Goal: Task Accomplishment & Management: Use online tool/utility

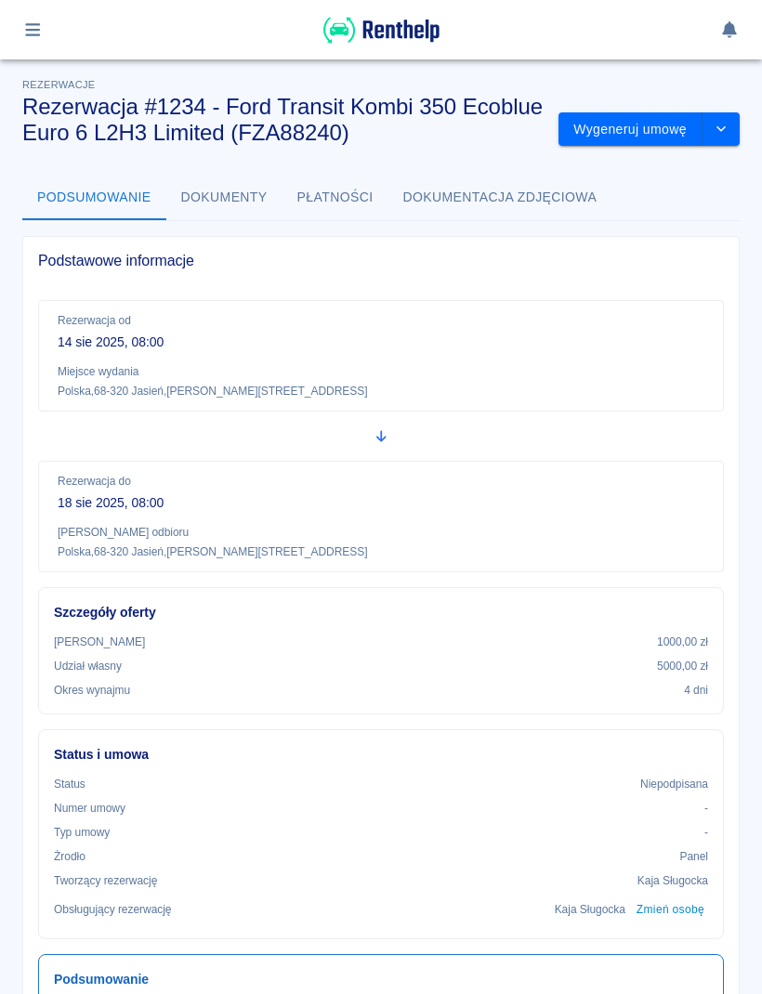
scroll to position [177, 0]
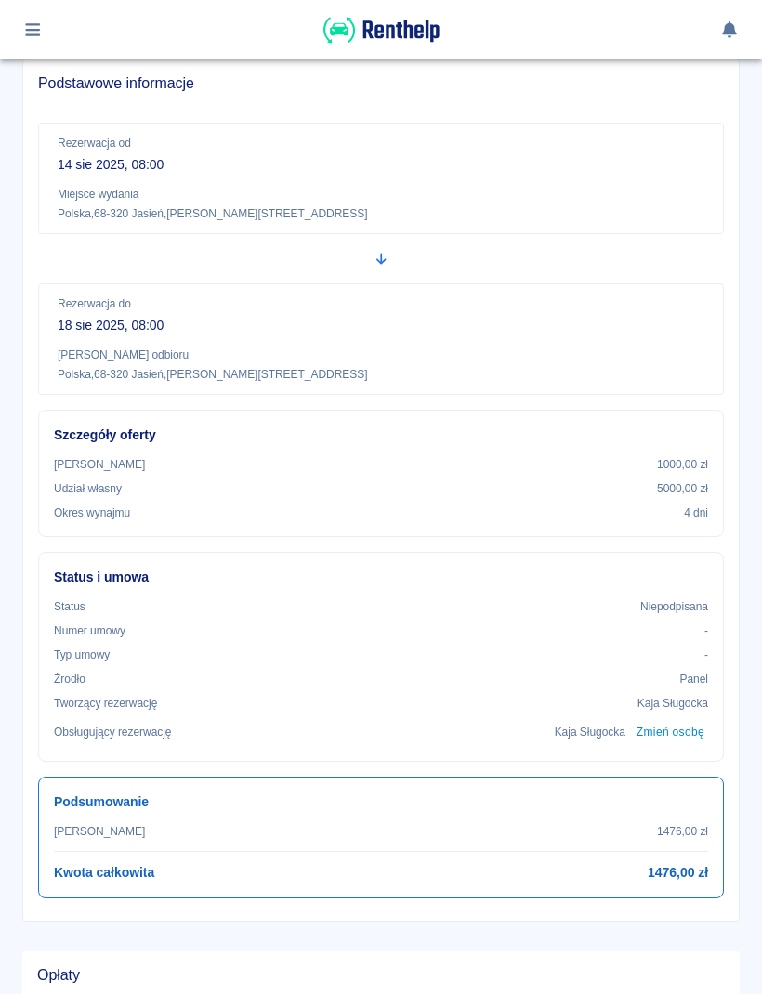
click at [46, 39] on button "button" at bounding box center [33, 30] width 36 height 32
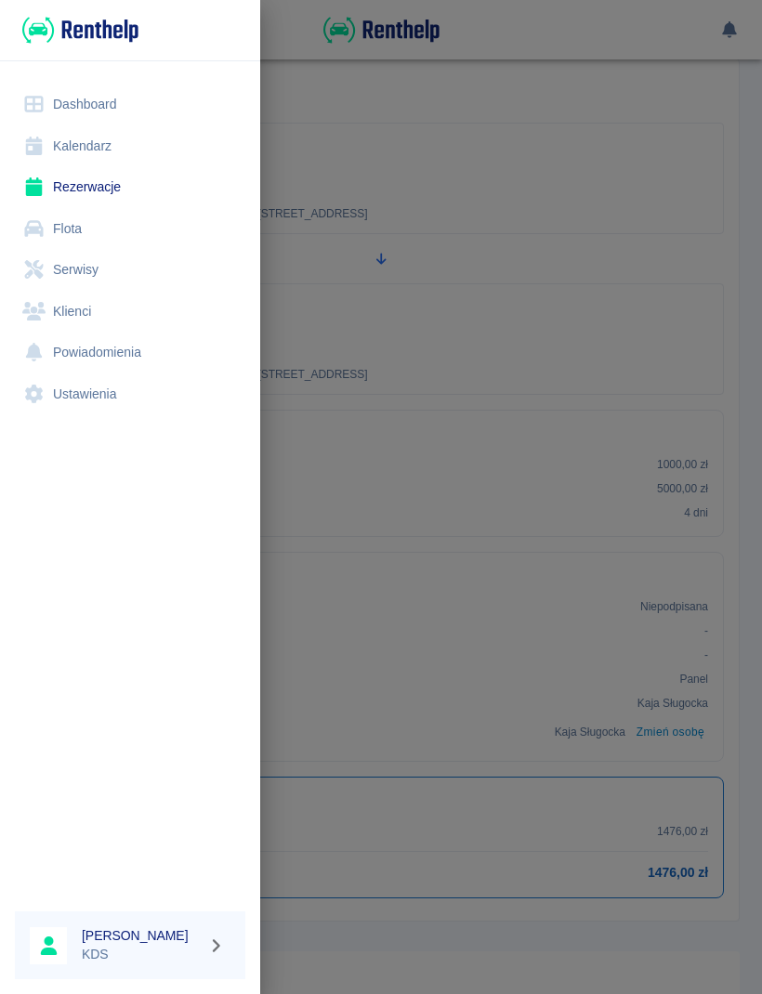
click at [112, 153] on link "Kalendarz" at bounding box center [130, 146] width 230 height 42
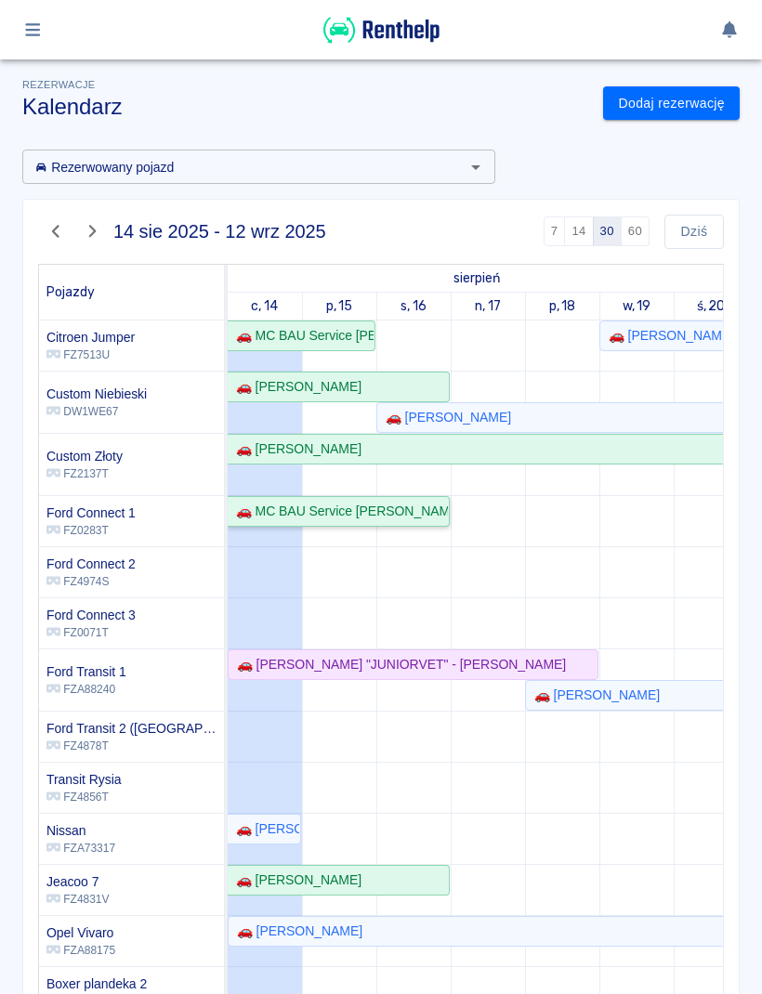
click at [411, 509] on div "🚗 MC BAU Service [PERSON_NAME] - [PERSON_NAME]" at bounding box center [338, 512] width 219 height 20
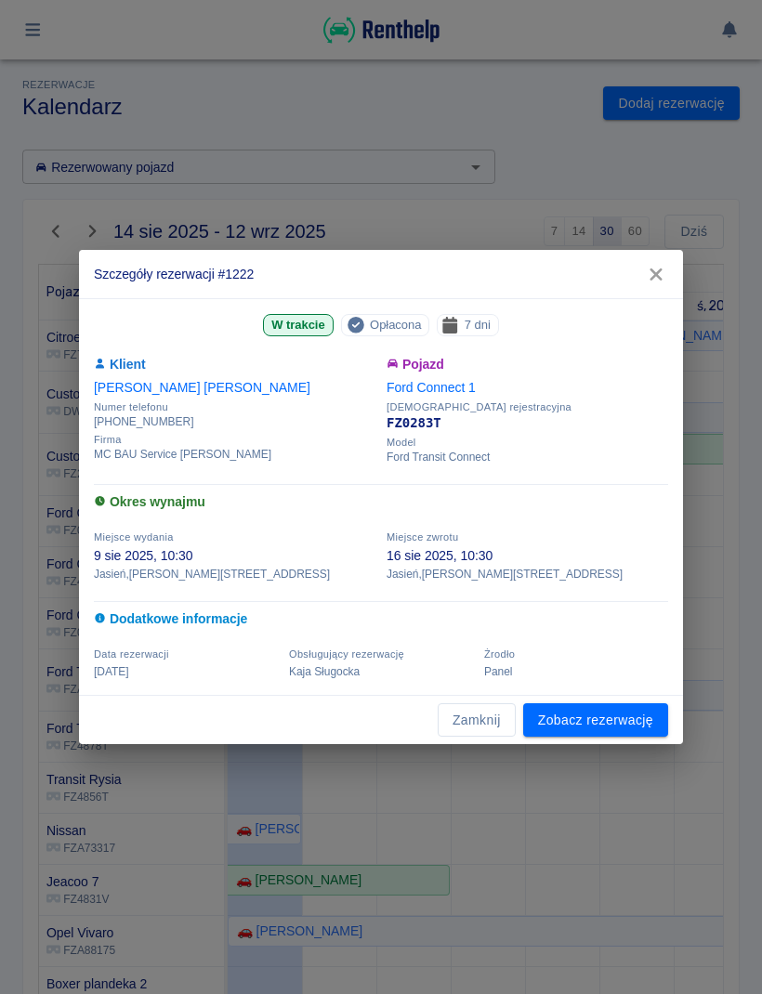
click at [613, 721] on link "Zobacz rezerwację" at bounding box center [595, 720] width 145 height 34
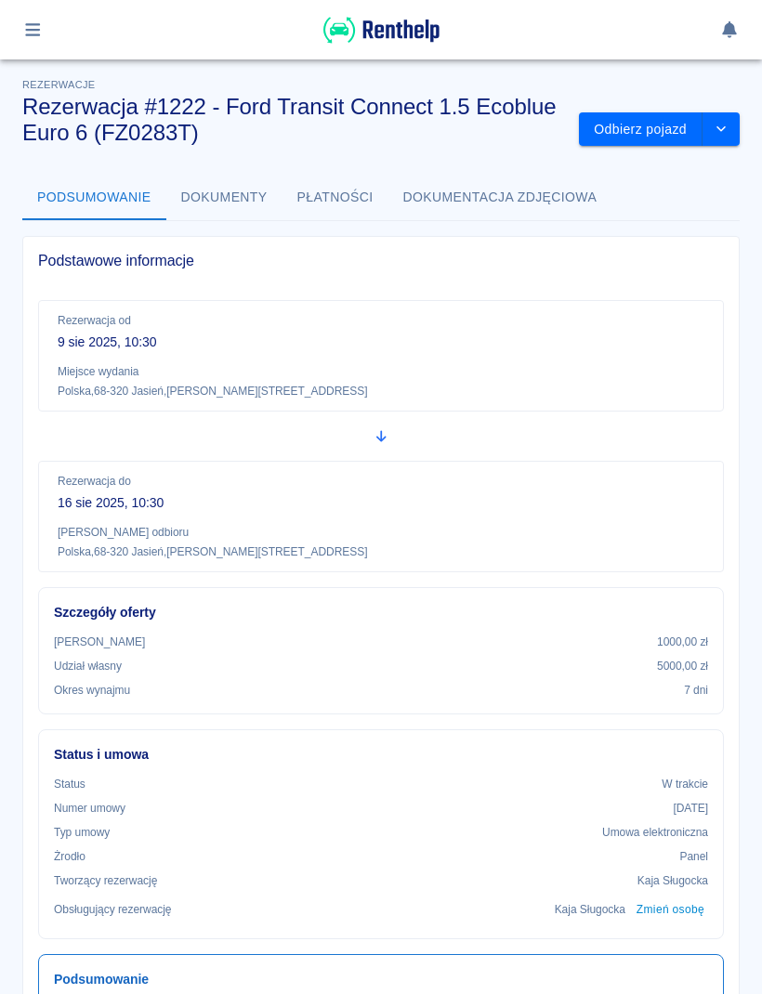
click at [638, 143] on button "Odbierz pojazd" at bounding box center [641, 129] width 124 height 34
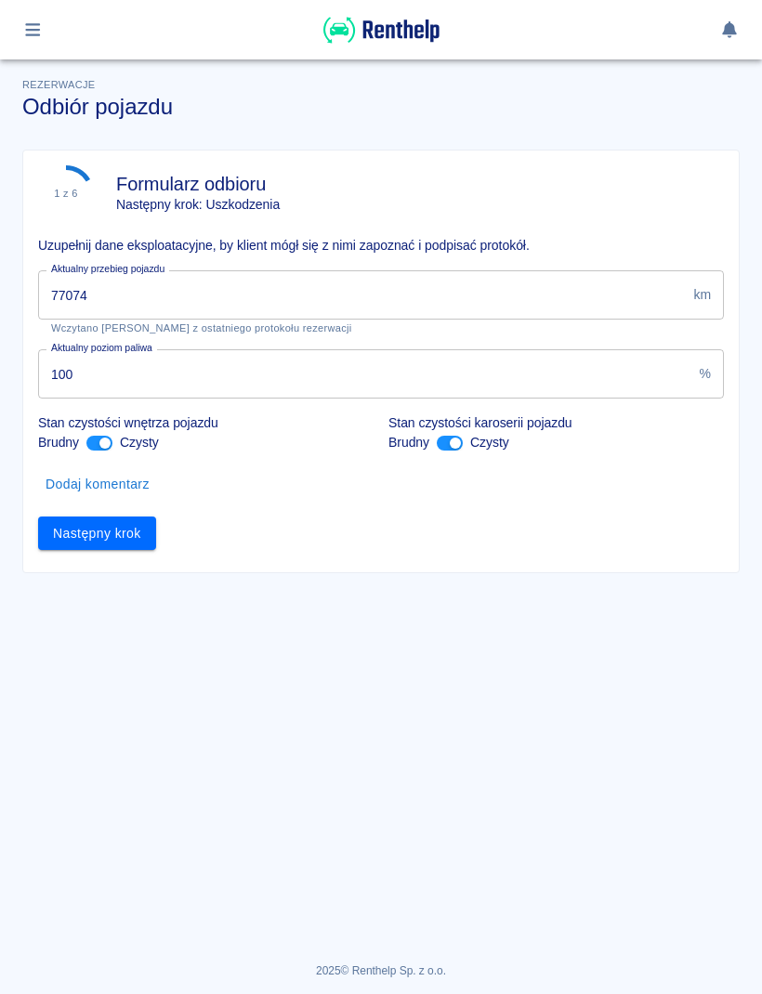
click at [425, 292] on input "77074" at bounding box center [362, 294] width 648 height 49
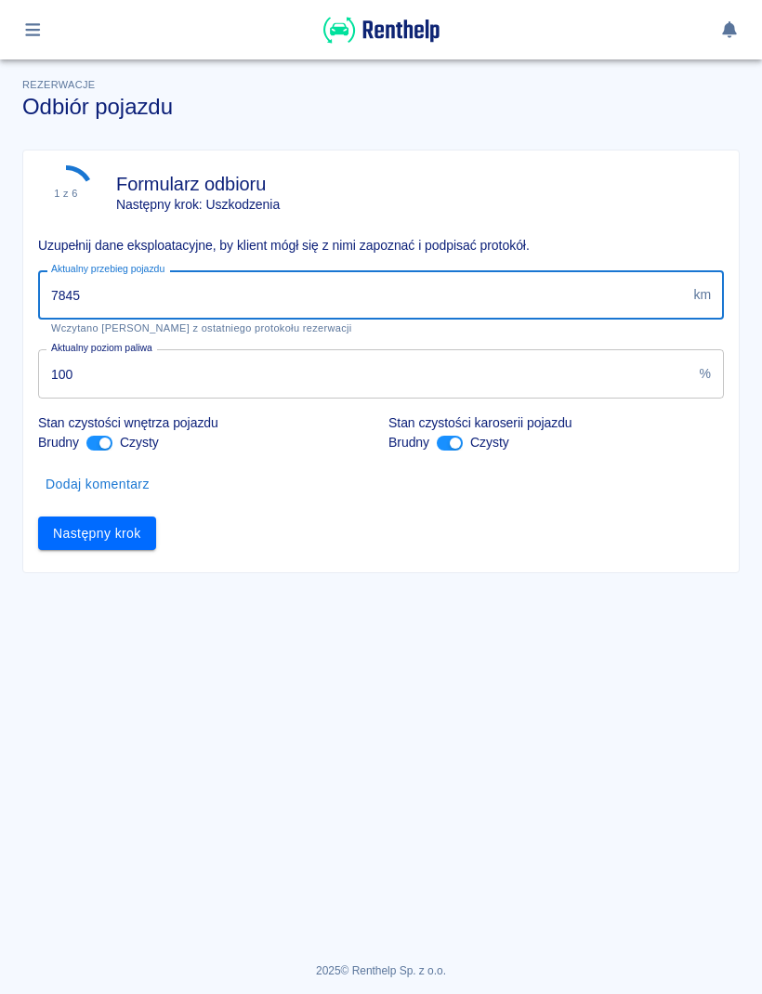
type input "78457"
click at [141, 542] on button "Następny krok" at bounding box center [97, 534] width 118 height 34
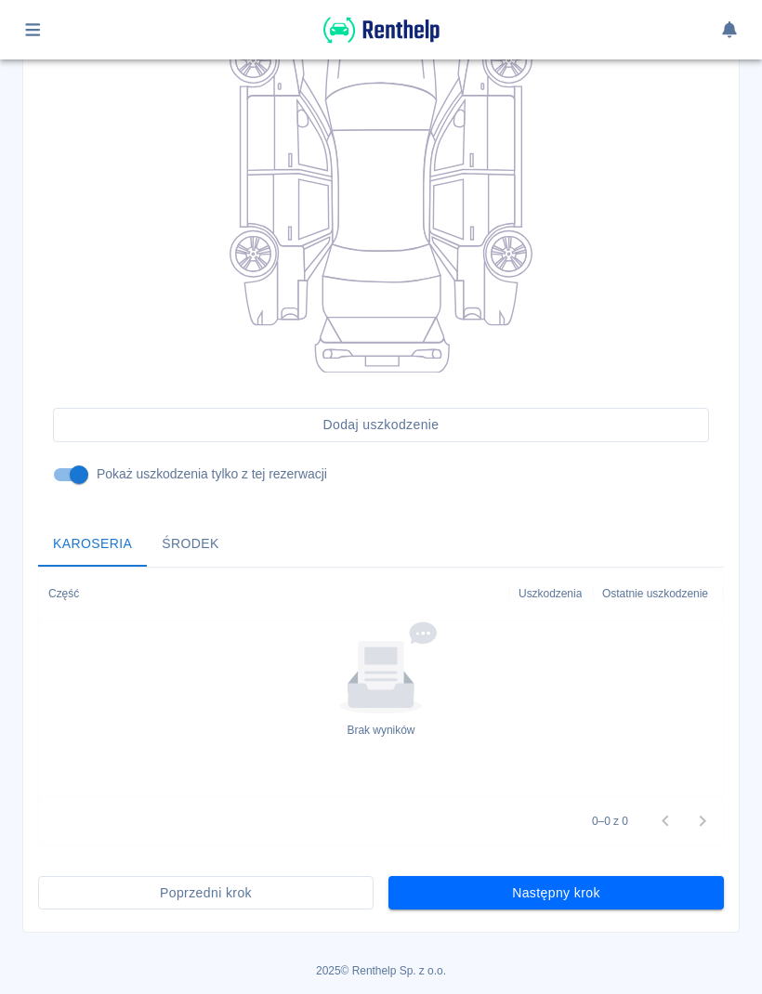
scroll to position [295, 0]
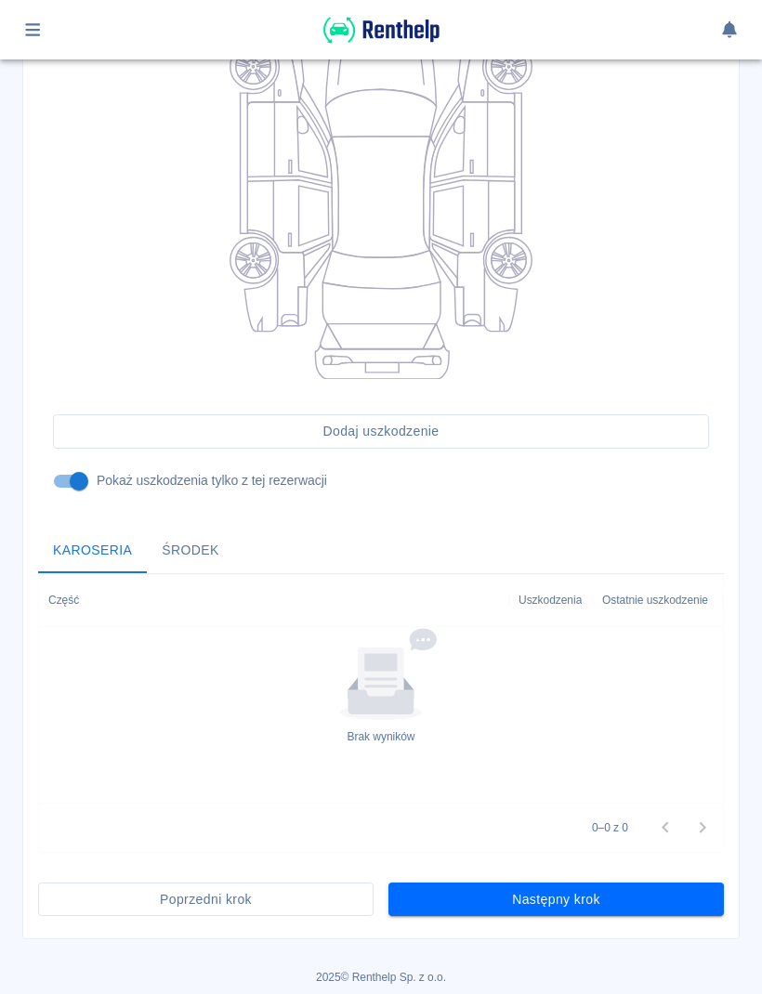
click at [650, 901] on button "Następny krok" at bounding box center [555, 900] width 335 height 34
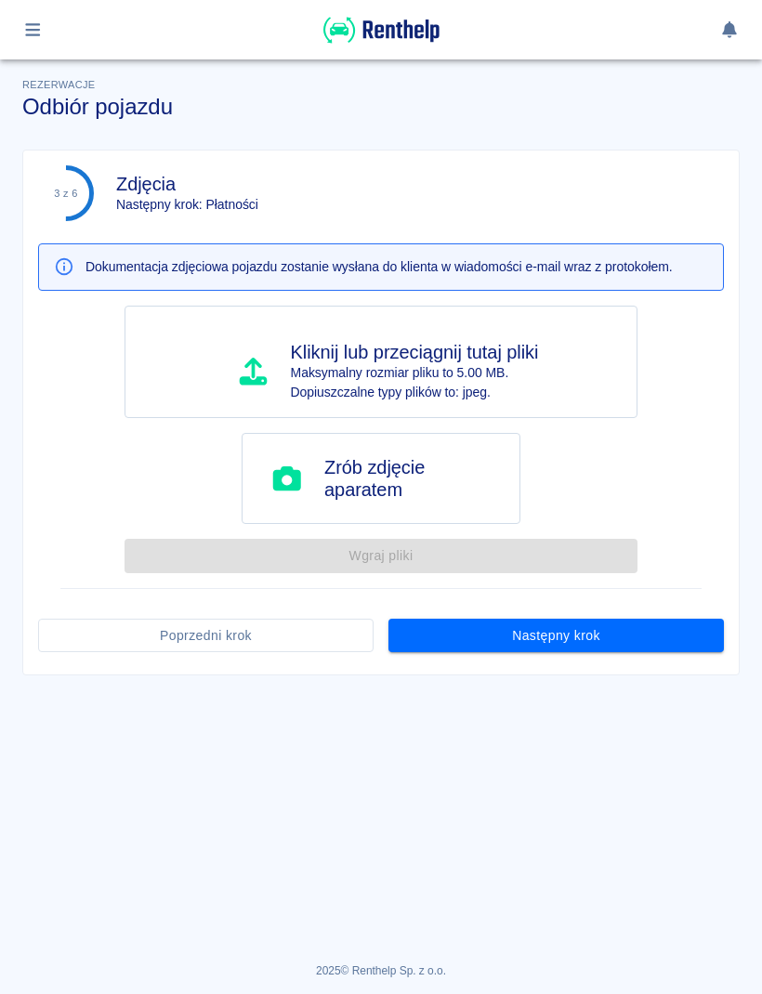
scroll to position [0, 0]
click at [640, 649] on button "Następny krok" at bounding box center [555, 636] width 335 height 34
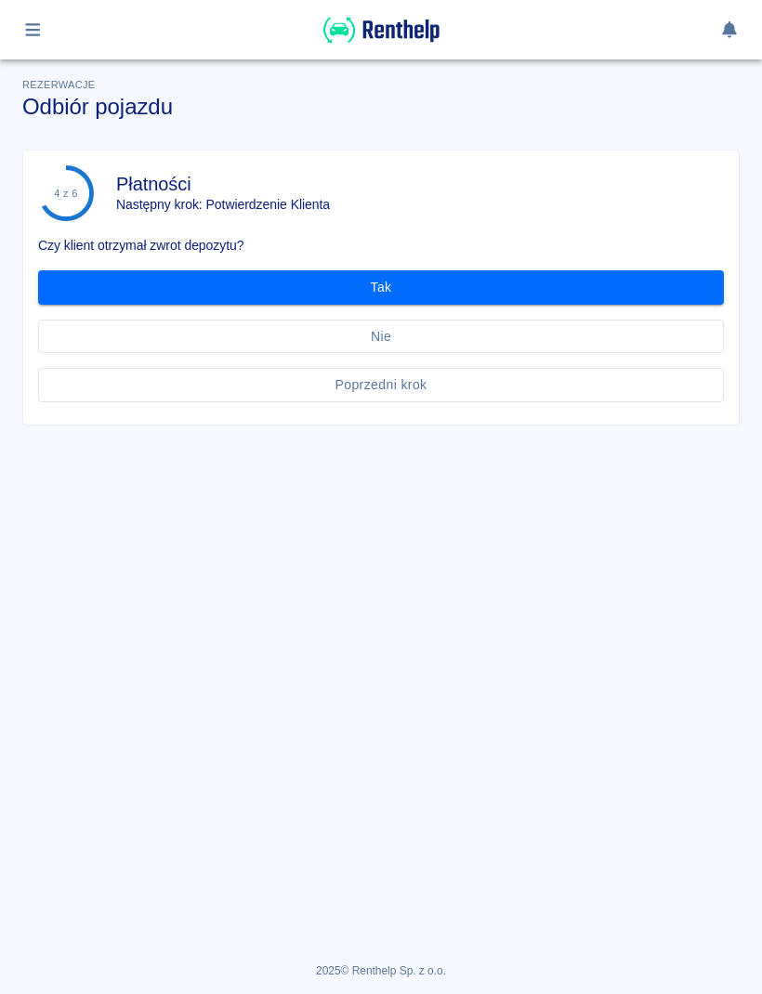
click at [611, 301] on button "Tak" at bounding box center [381, 287] width 686 height 34
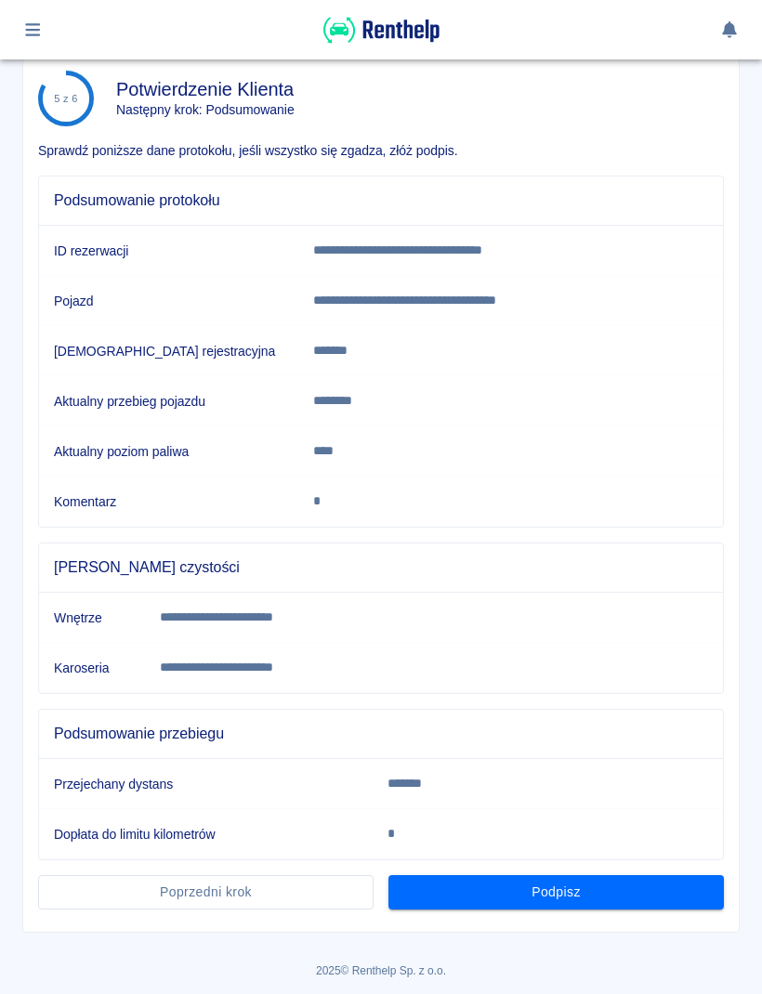
scroll to position [94, 0]
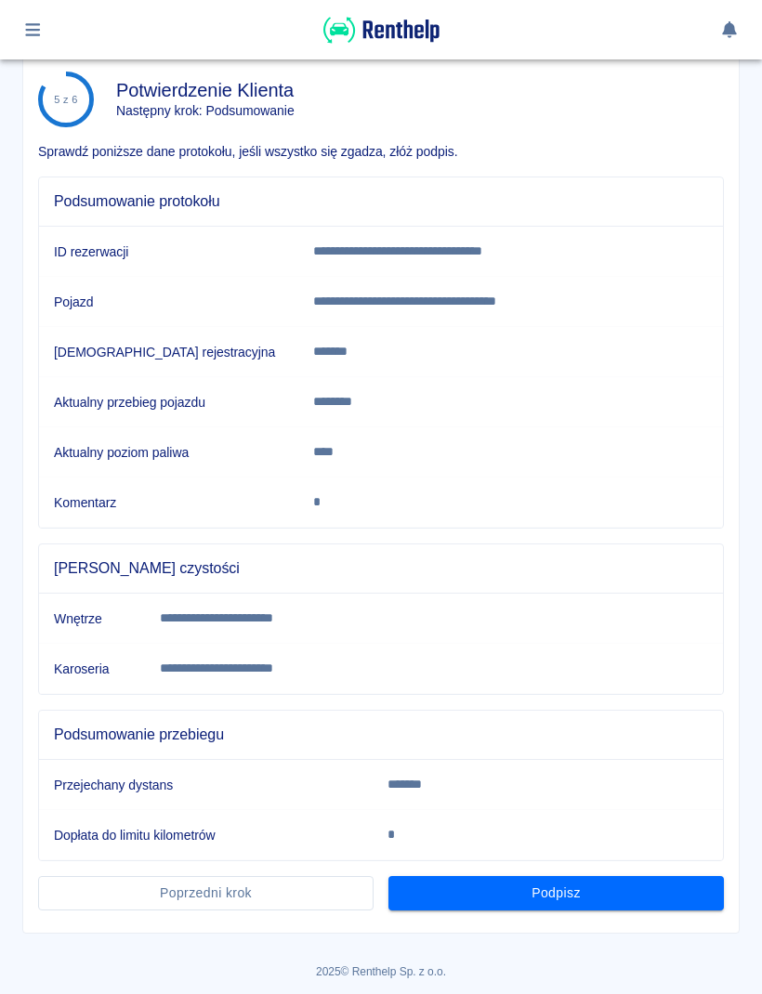
click at [662, 904] on button "Podpisz" at bounding box center [555, 893] width 335 height 34
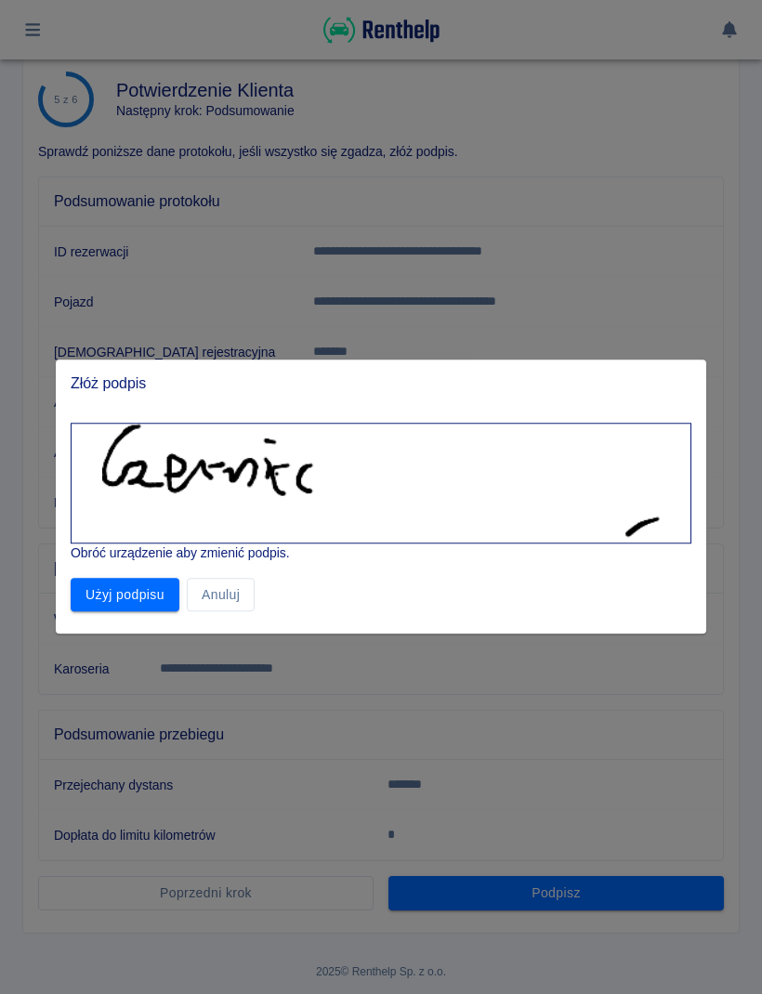
click at [164, 605] on button "Użyj podpisu" at bounding box center [125, 595] width 109 height 34
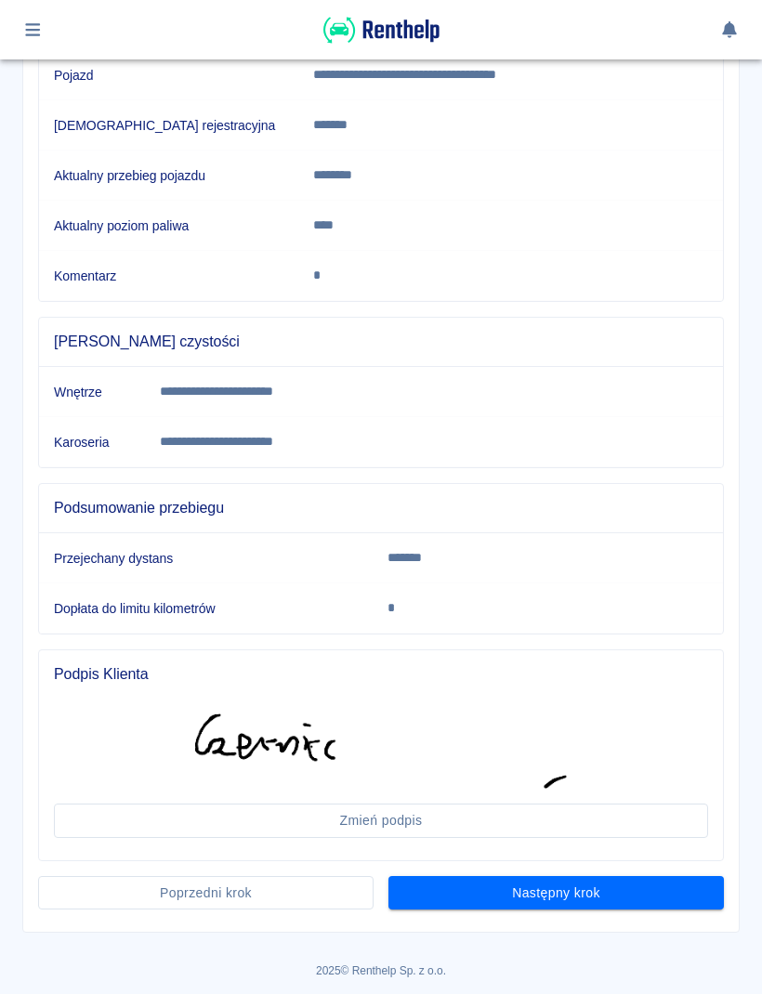
scroll to position [320, 0]
click at [638, 903] on button "Następny krok" at bounding box center [555, 894] width 335 height 34
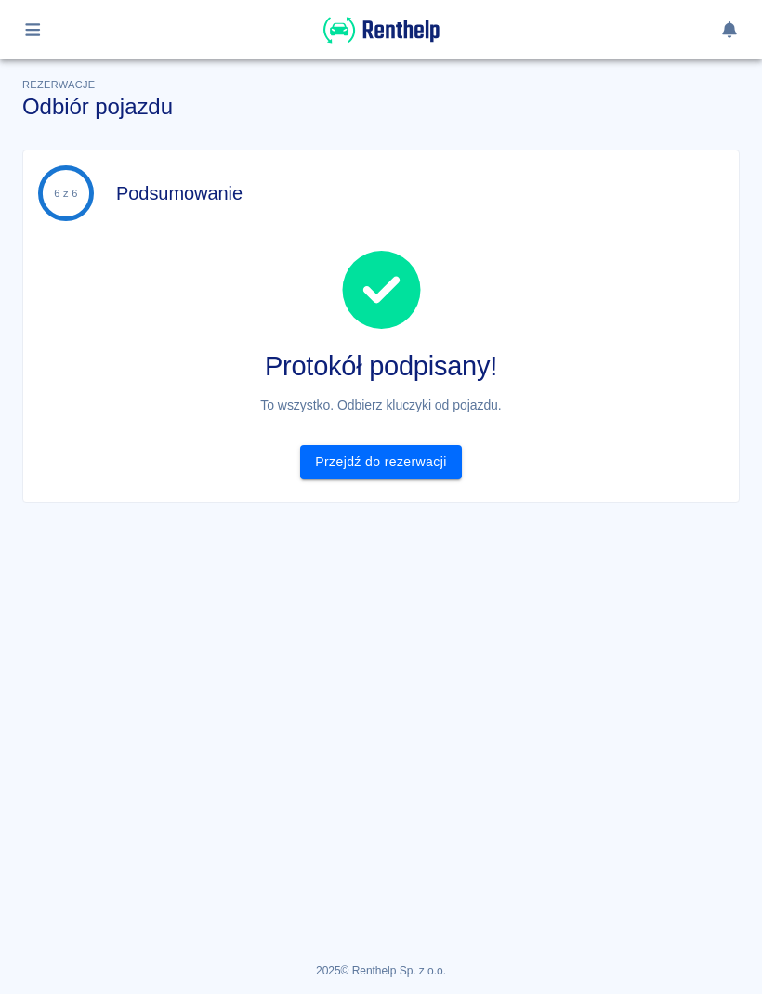
scroll to position [0, 0]
click at [436, 471] on link "Przejdź do rezerwacji" at bounding box center [380, 462] width 161 height 34
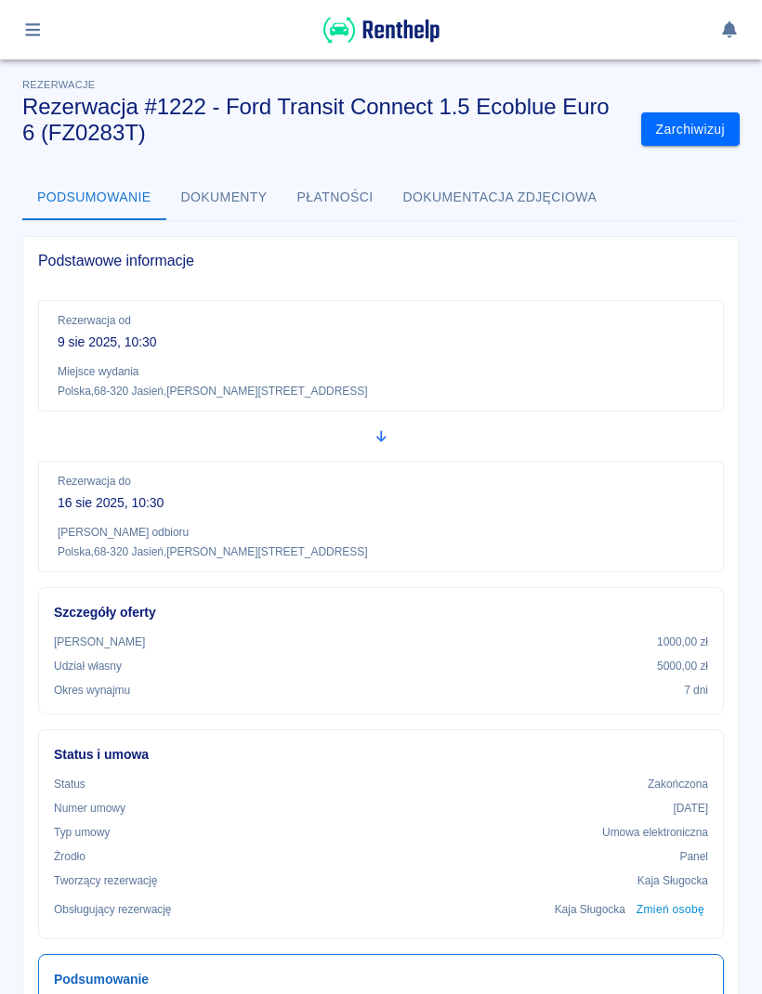
click at [436, 39] on img at bounding box center [381, 30] width 116 height 31
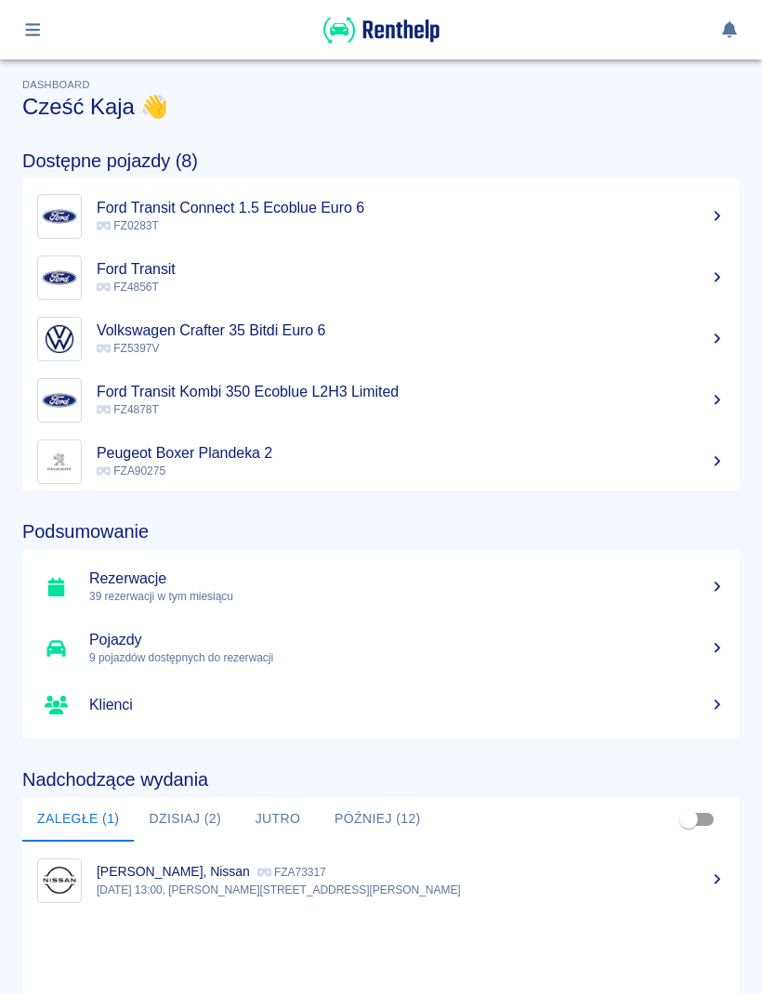
click at [48, 36] on button "button" at bounding box center [33, 30] width 36 height 32
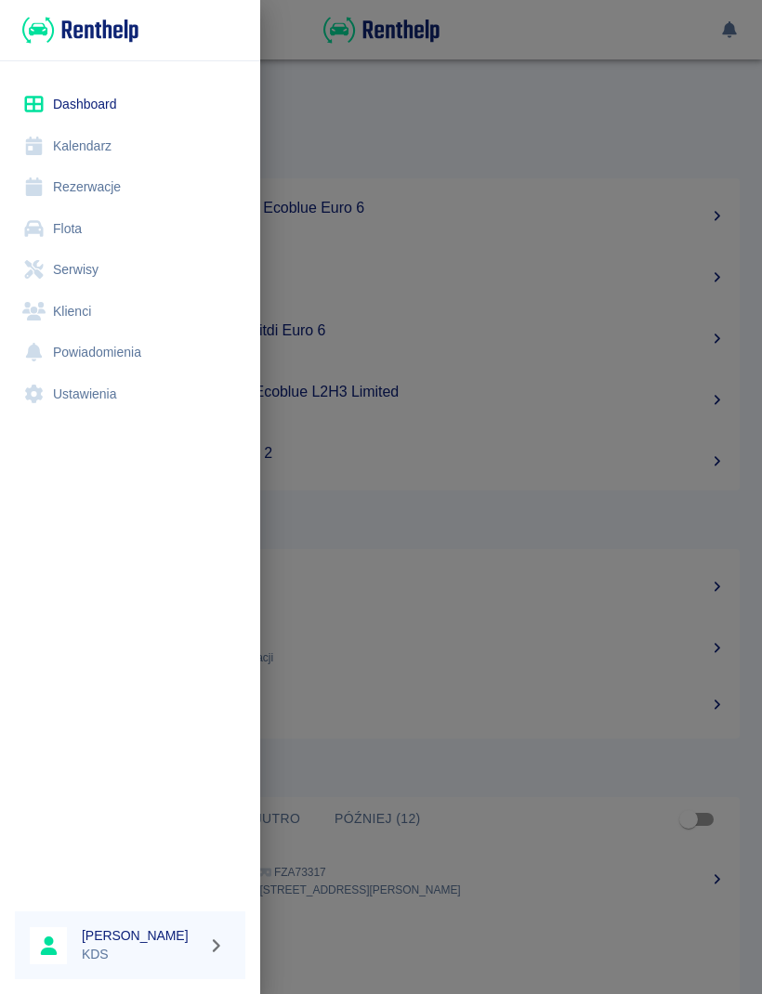
click at [106, 151] on link "Kalendarz" at bounding box center [130, 146] width 230 height 42
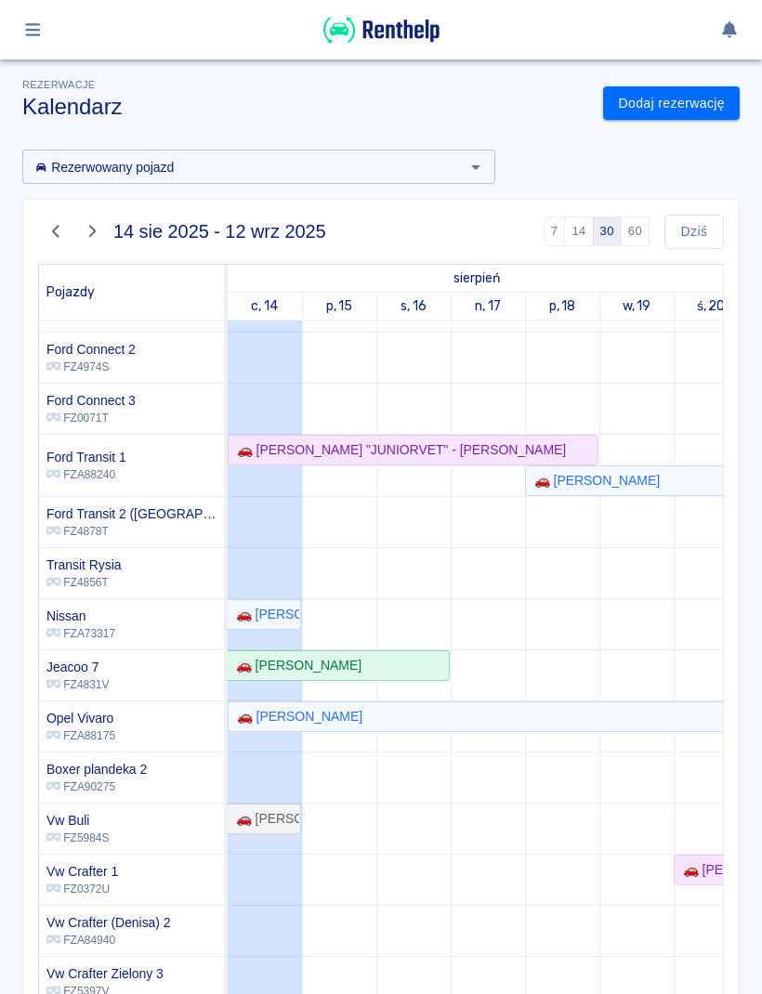
scroll to position [215, 0]
click at [287, 622] on div "🚗 [PERSON_NAME]" at bounding box center [264, 615] width 71 height 20
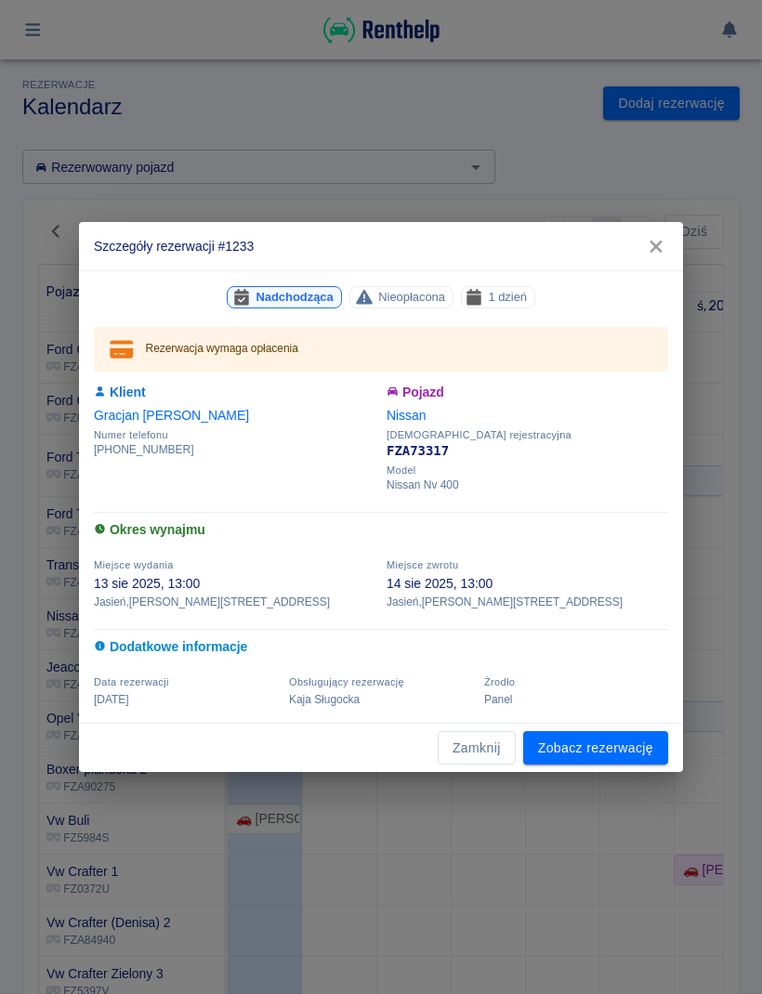
click at [622, 755] on link "Zobacz rezerwację" at bounding box center [595, 748] width 145 height 34
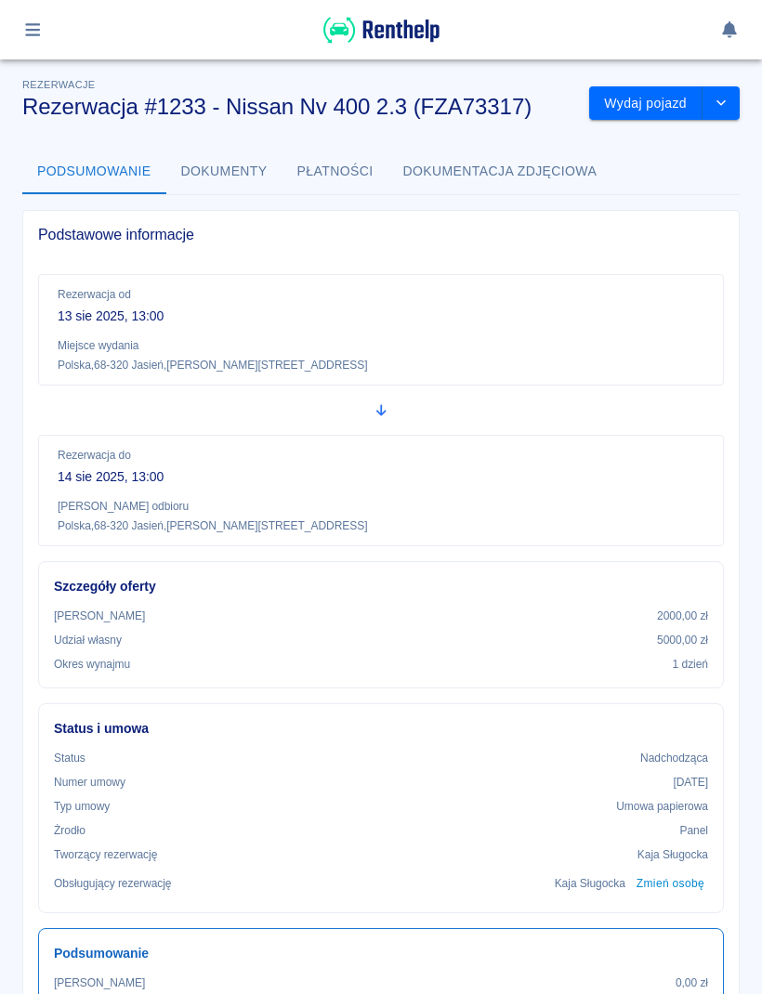
click at [653, 112] on button "Wydaj pojazd" at bounding box center [645, 103] width 113 height 34
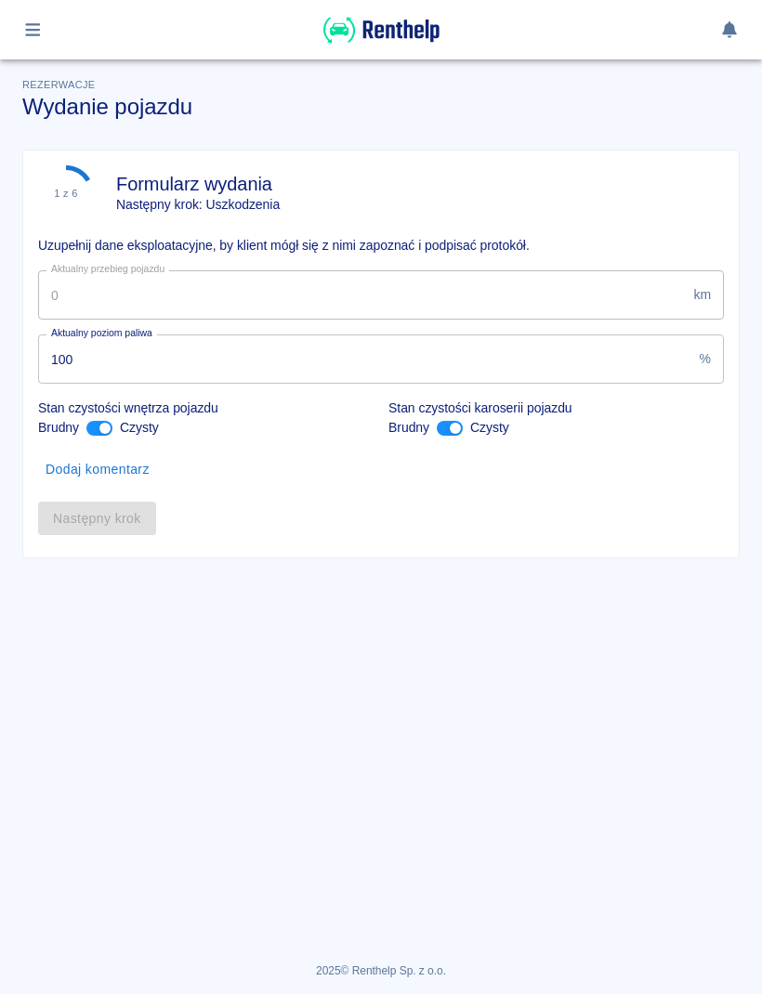
type input "245915"
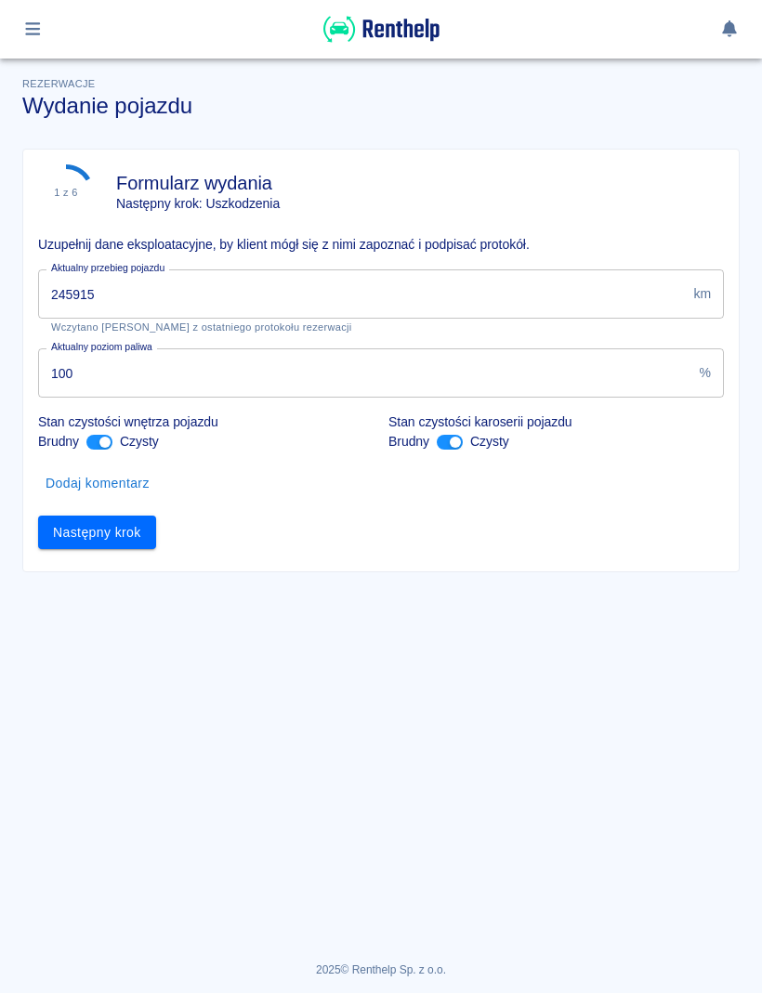
click at [37, 41] on button "button" at bounding box center [33, 30] width 36 height 32
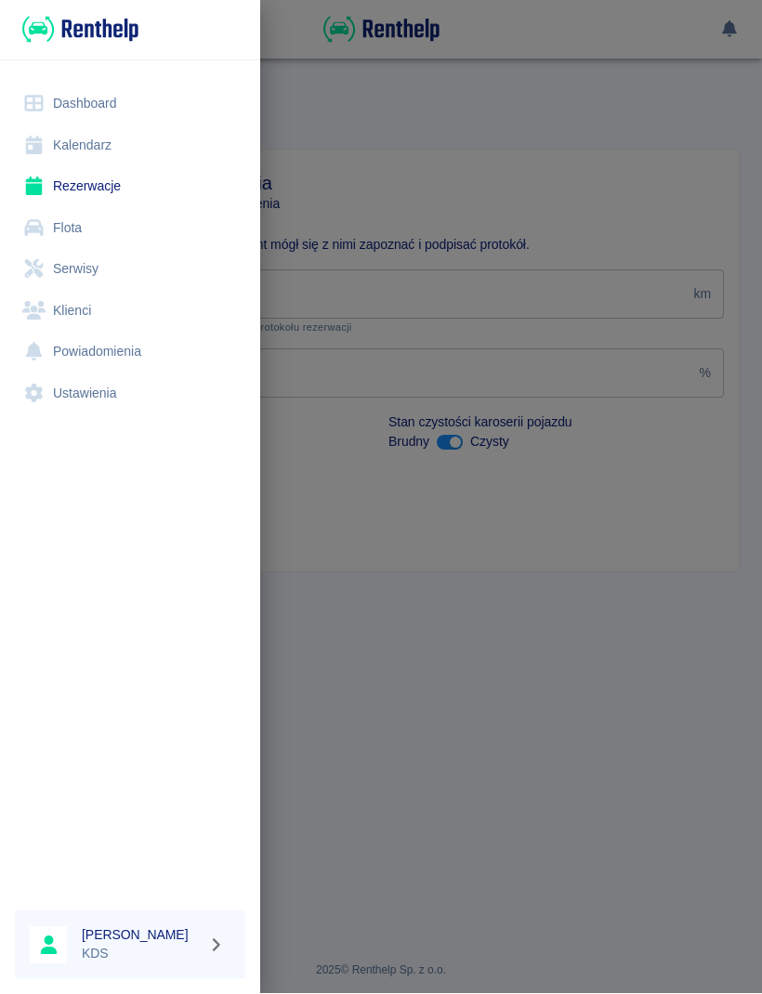
click at [111, 153] on link "Kalendarz" at bounding box center [130, 146] width 230 height 42
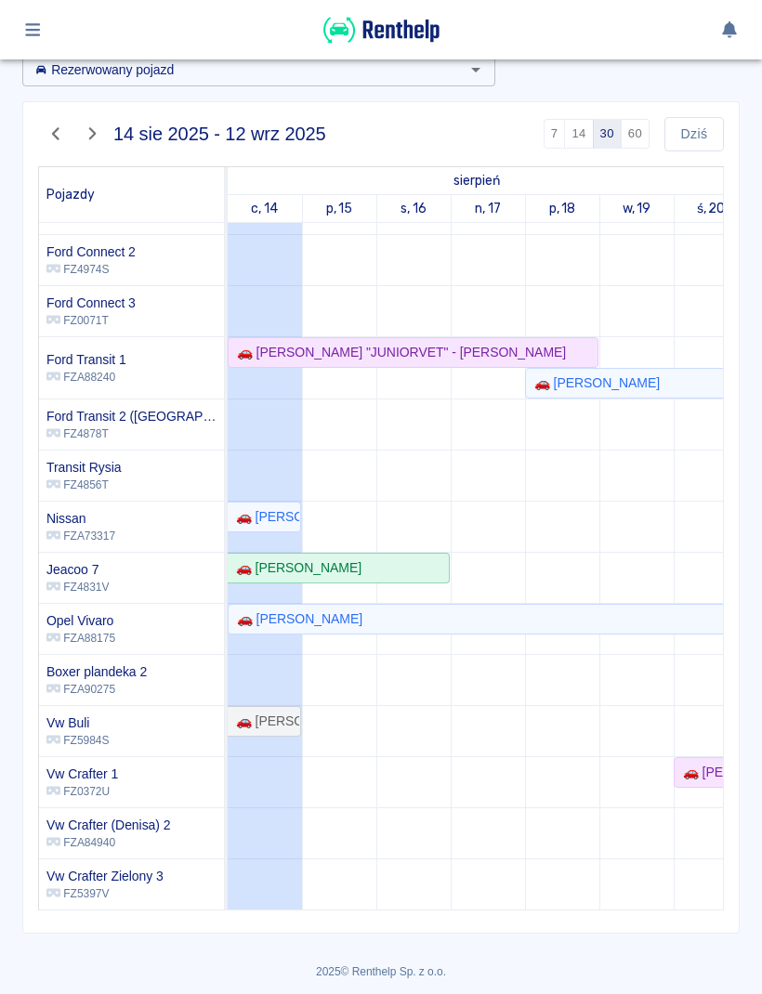
scroll to position [98, 0]
